Goal: Task Accomplishment & Management: Use online tool/utility

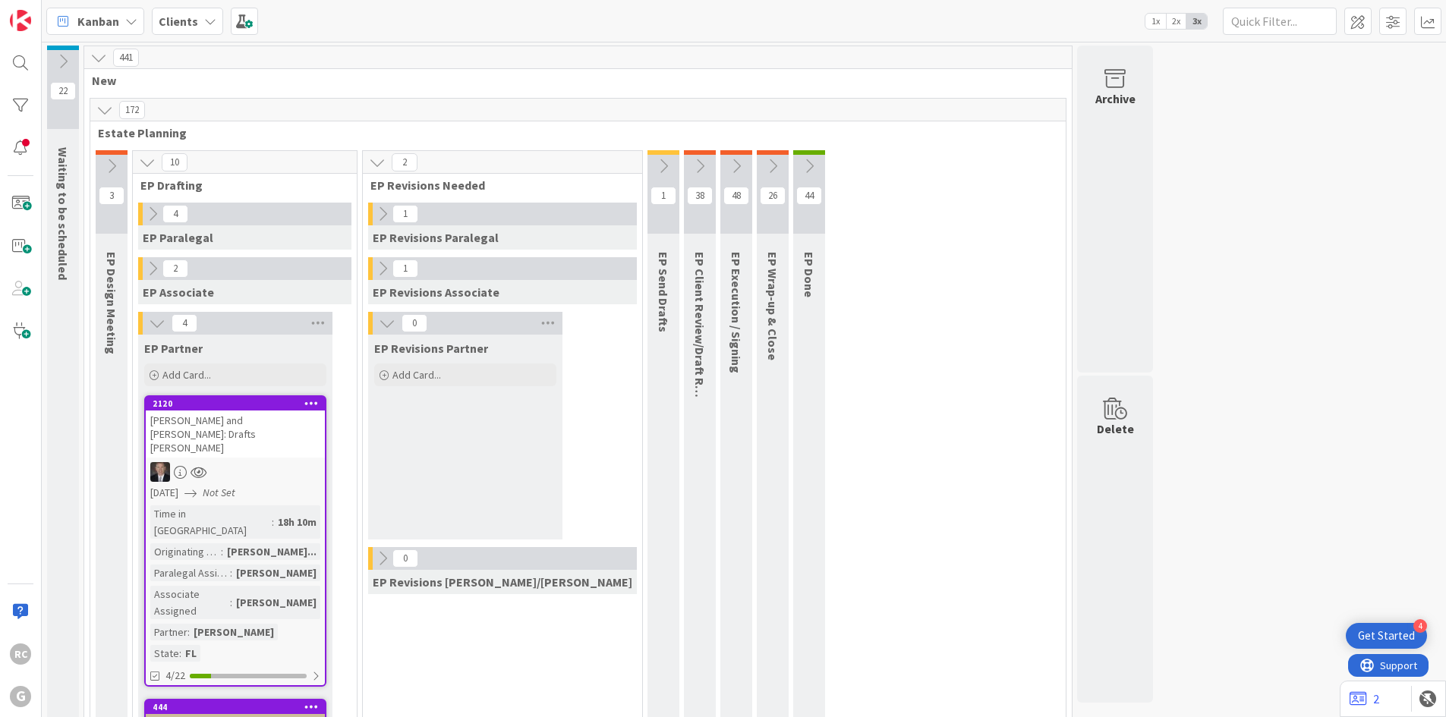
scroll to position [379, 0]
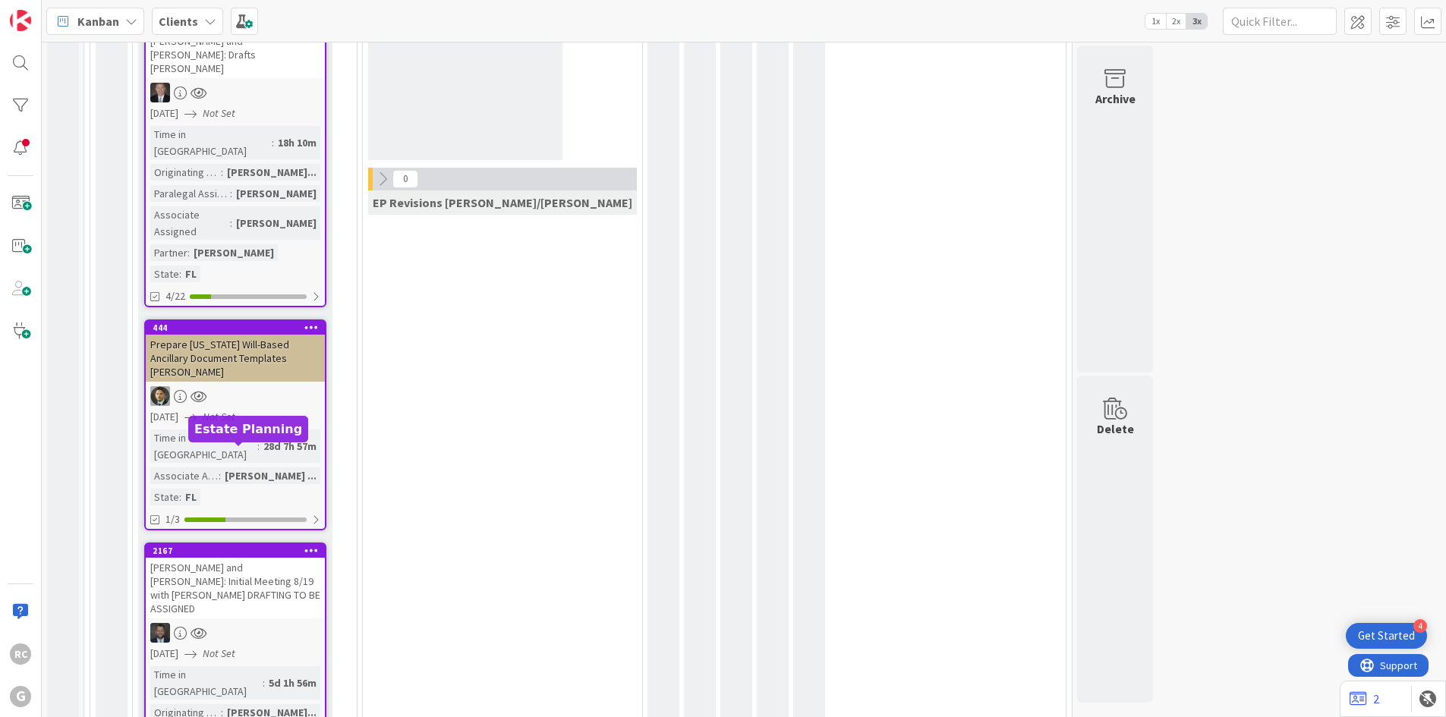
click at [235, 546] on div "2167" at bounding box center [239, 551] width 172 height 11
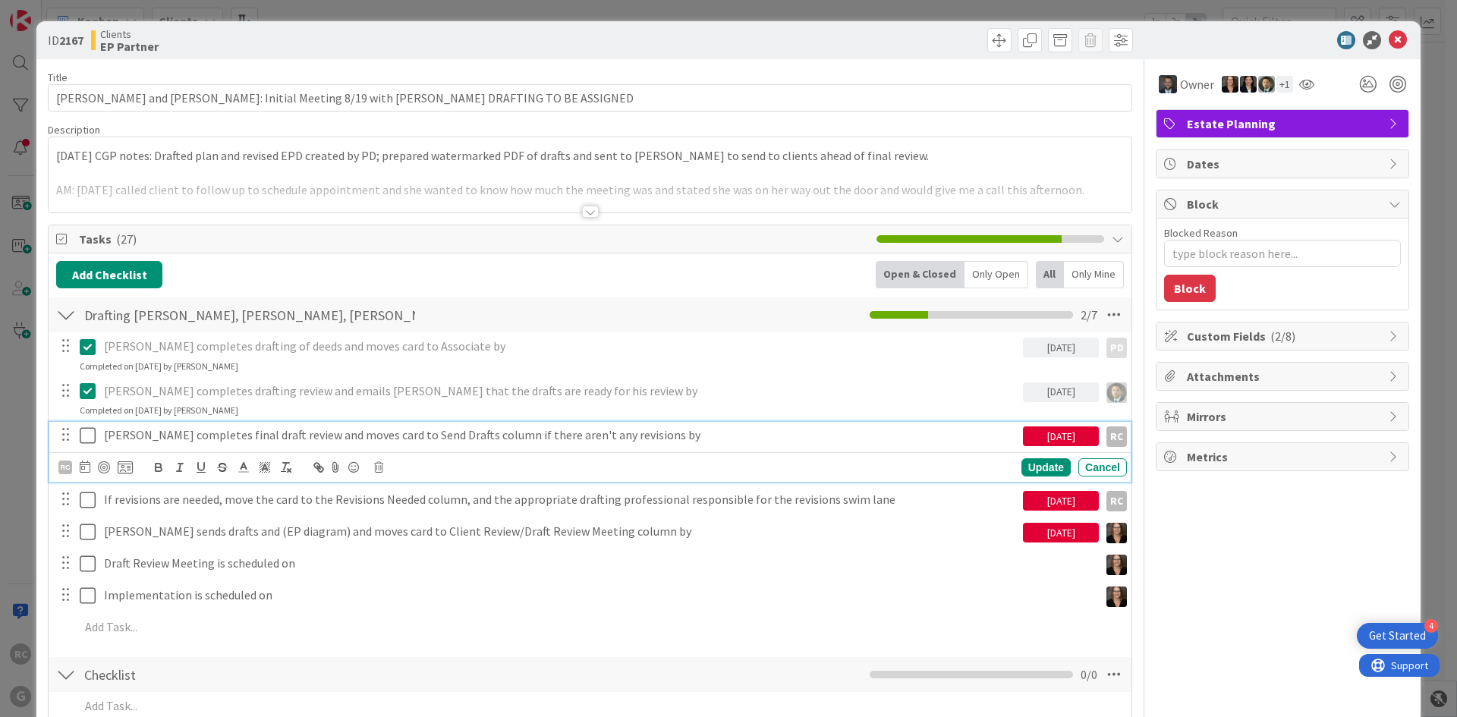
click at [92, 435] on icon at bounding box center [88, 435] width 16 height 18
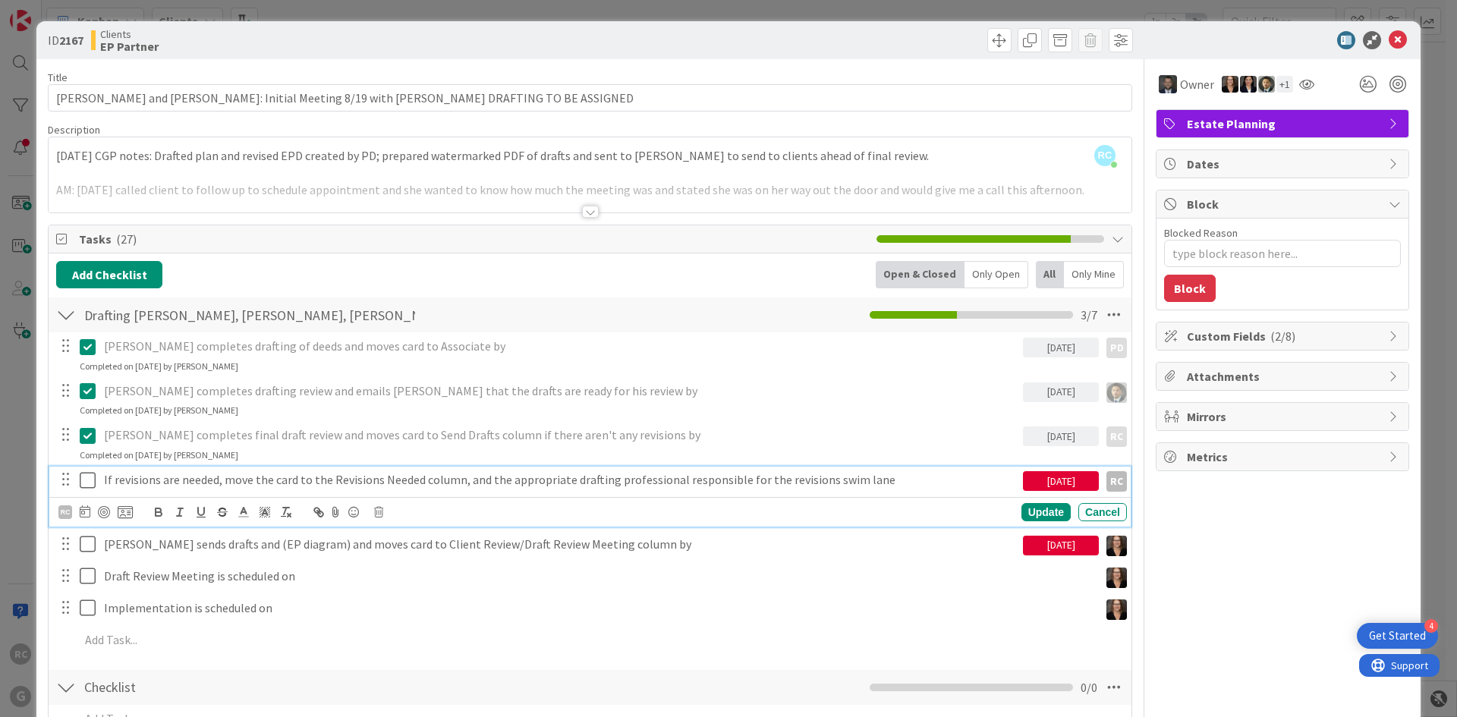
click at [91, 481] on icon at bounding box center [88, 480] width 16 height 18
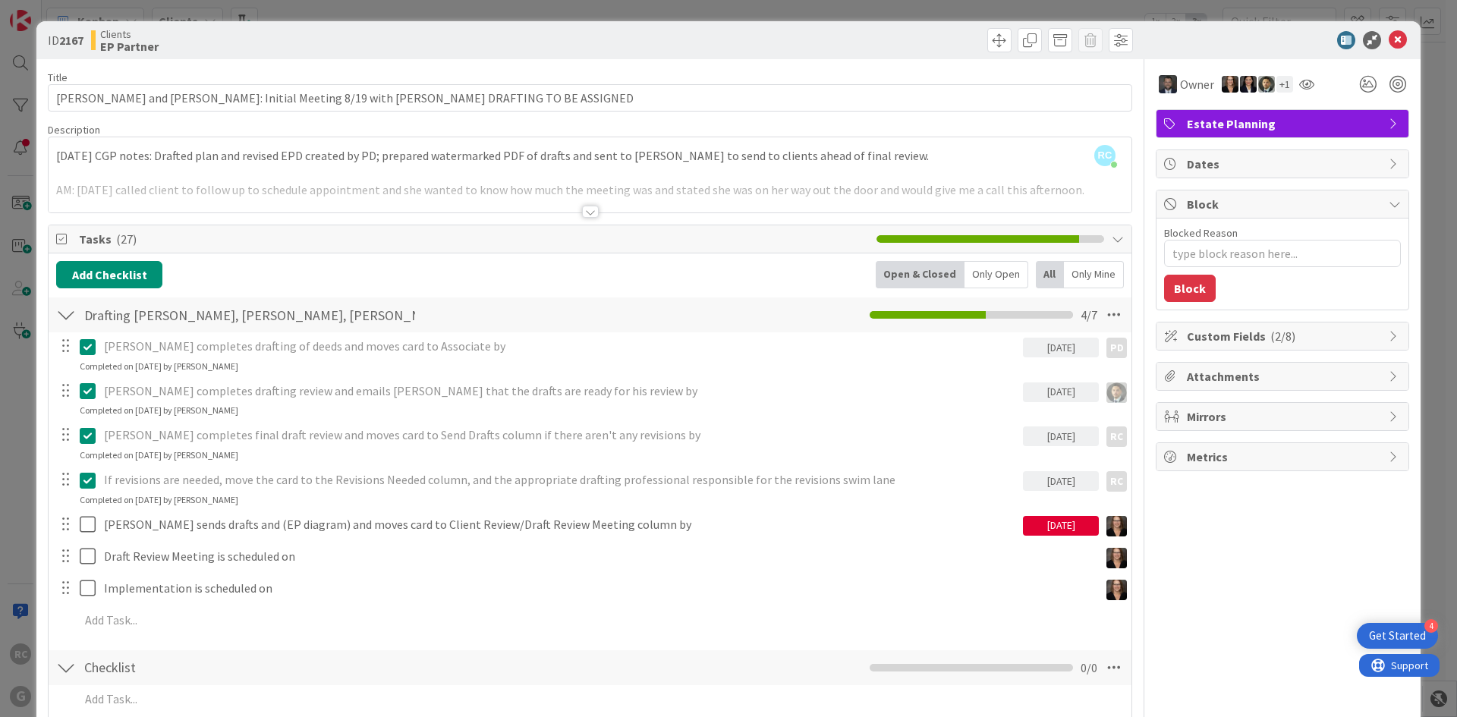
click at [93, 481] on icon at bounding box center [88, 480] width 16 height 18
type textarea "x"
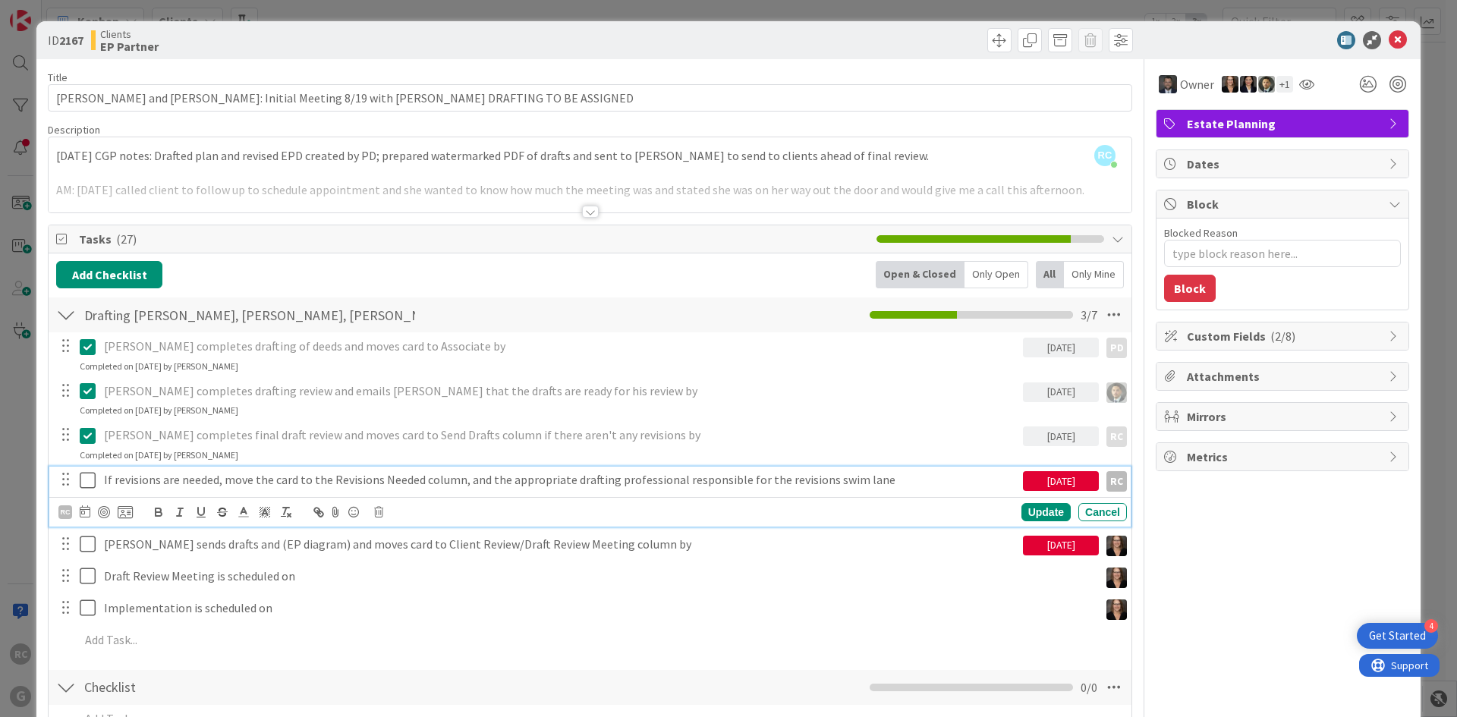
click at [156, 480] on p "If revisions are needed, move the card to the Revisions Needed column, and the …" at bounding box center [560, 479] width 913 height 17
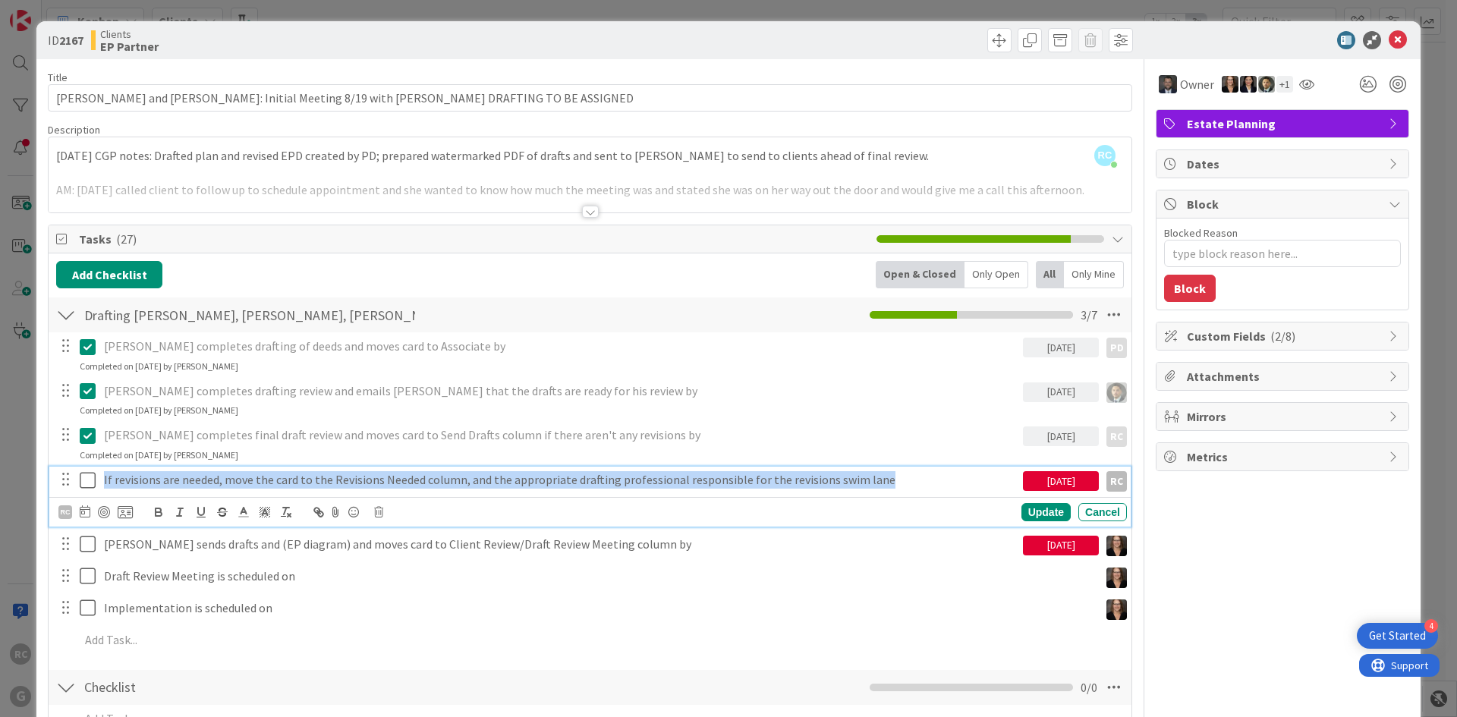
click at [156, 480] on p "If revisions are needed, move the card to the Revisions Needed column, and the …" at bounding box center [560, 479] width 913 height 17
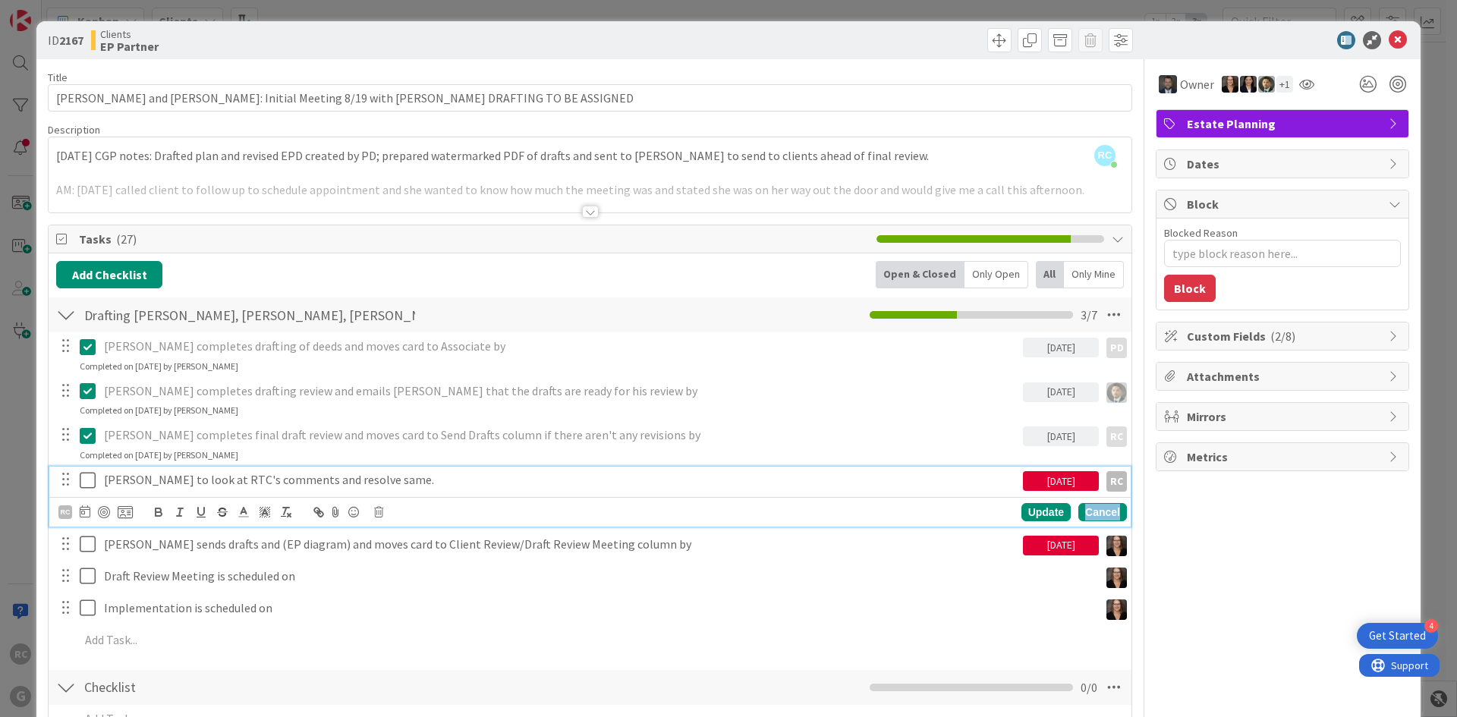
click at [1093, 506] on div "Cancel" at bounding box center [1102, 512] width 49 height 18
click at [85, 480] on icon at bounding box center [88, 480] width 16 height 18
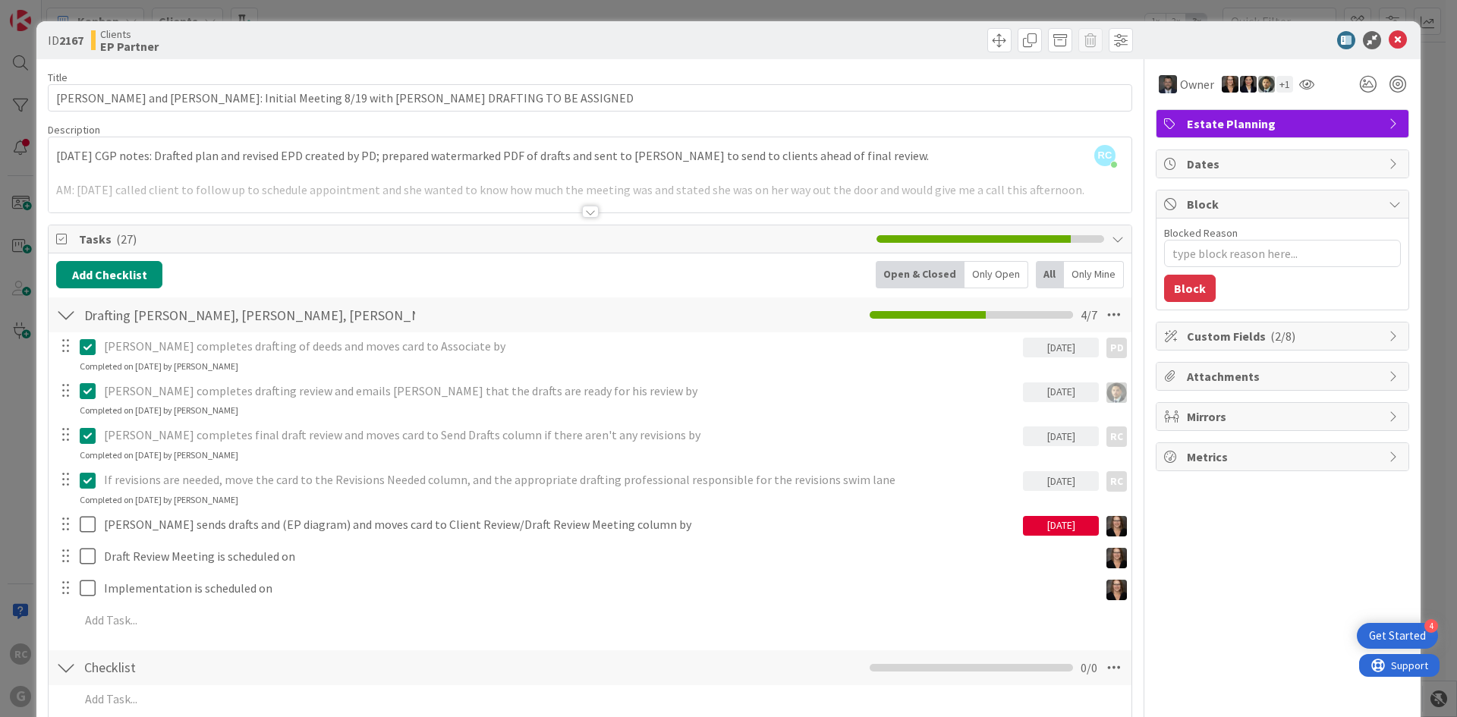
type textarea "x"
click at [1390, 39] on icon at bounding box center [1398, 40] width 18 height 18
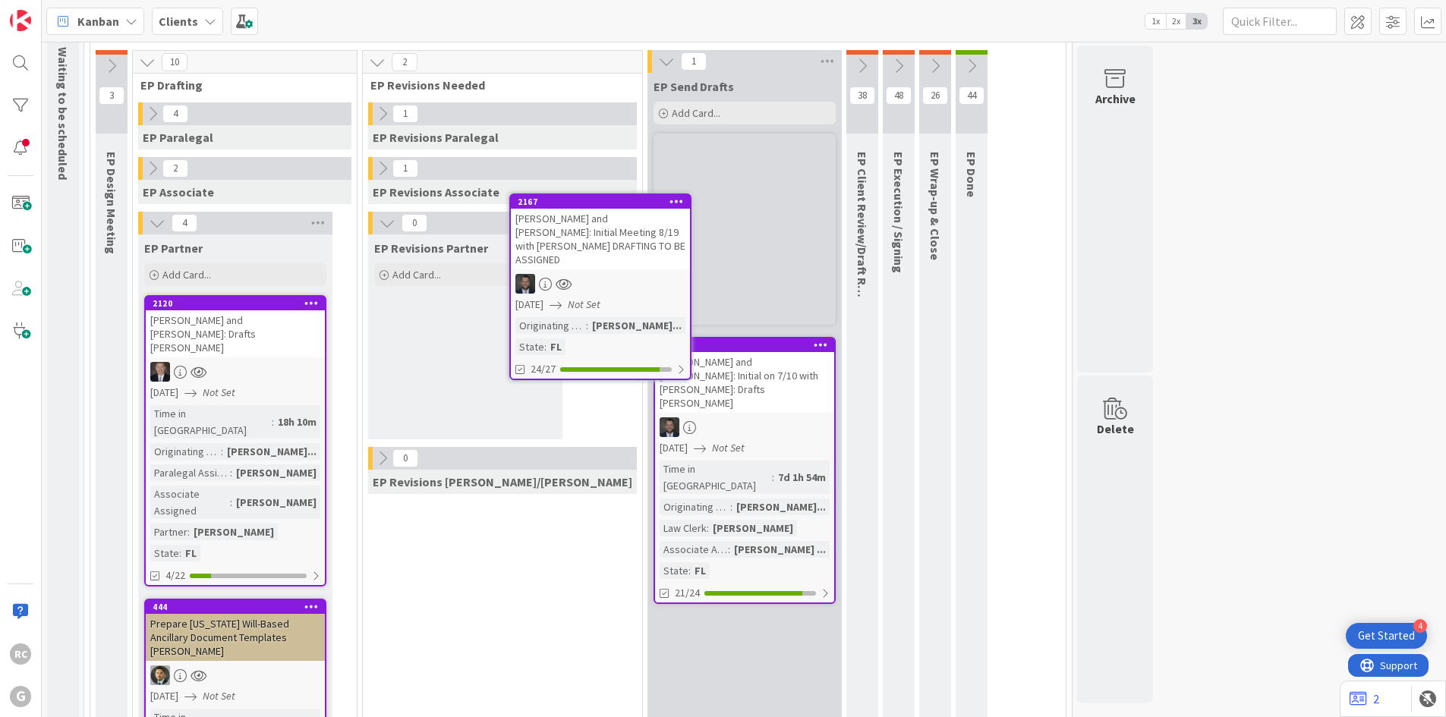
scroll to position [68, 0]
